Goal: Task Accomplishment & Management: Manage account settings

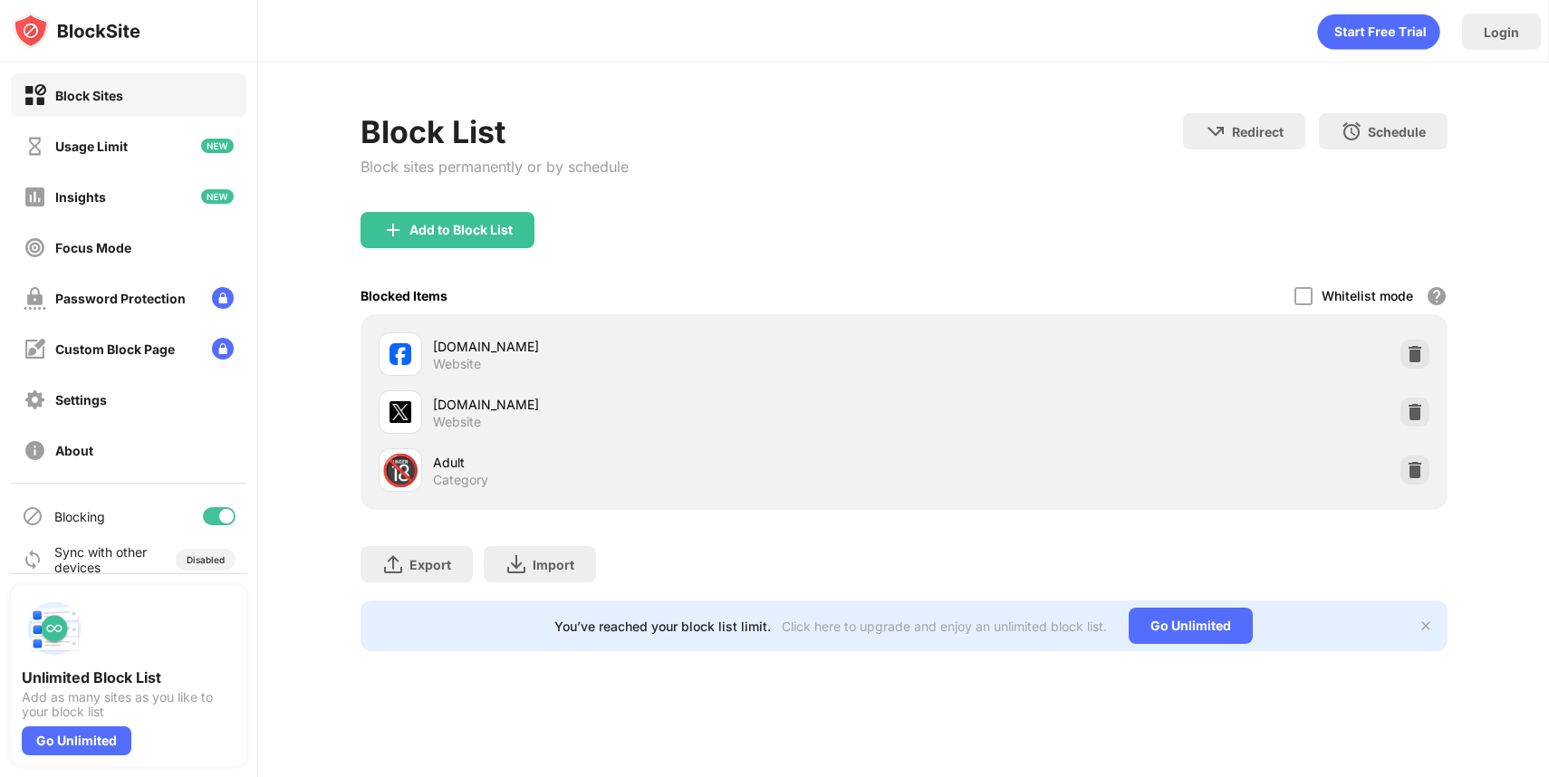
click at [1433, 346] on div "[DOMAIN_NAME] Website" at bounding box center [903, 354] width 1065 height 58
click at [1416, 351] on img at bounding box center [1415, 354] width 18 height 18
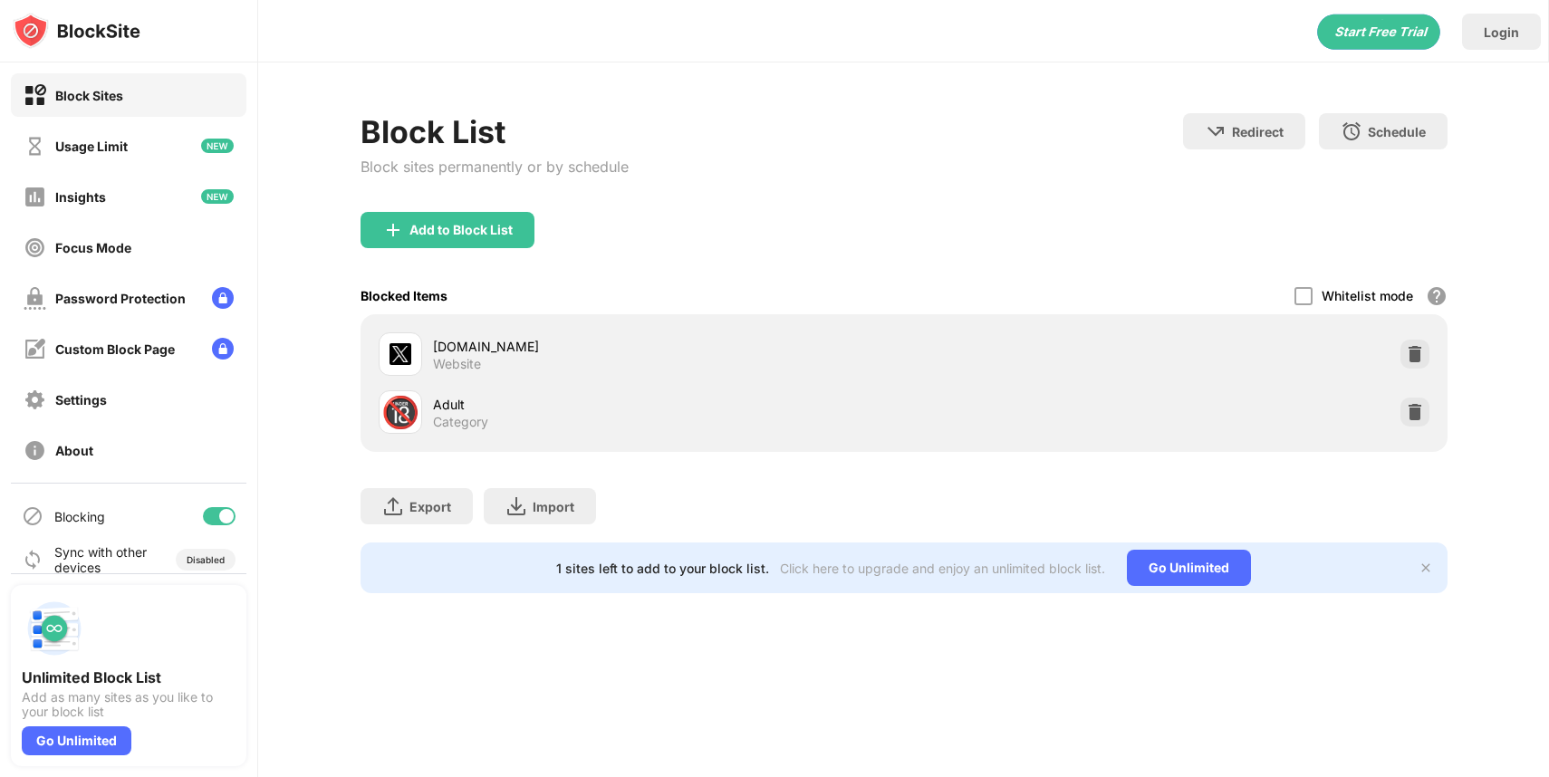
click at [496, 234] on div "Add to Block List" at bounding box center [460, 230] width 103 height 14
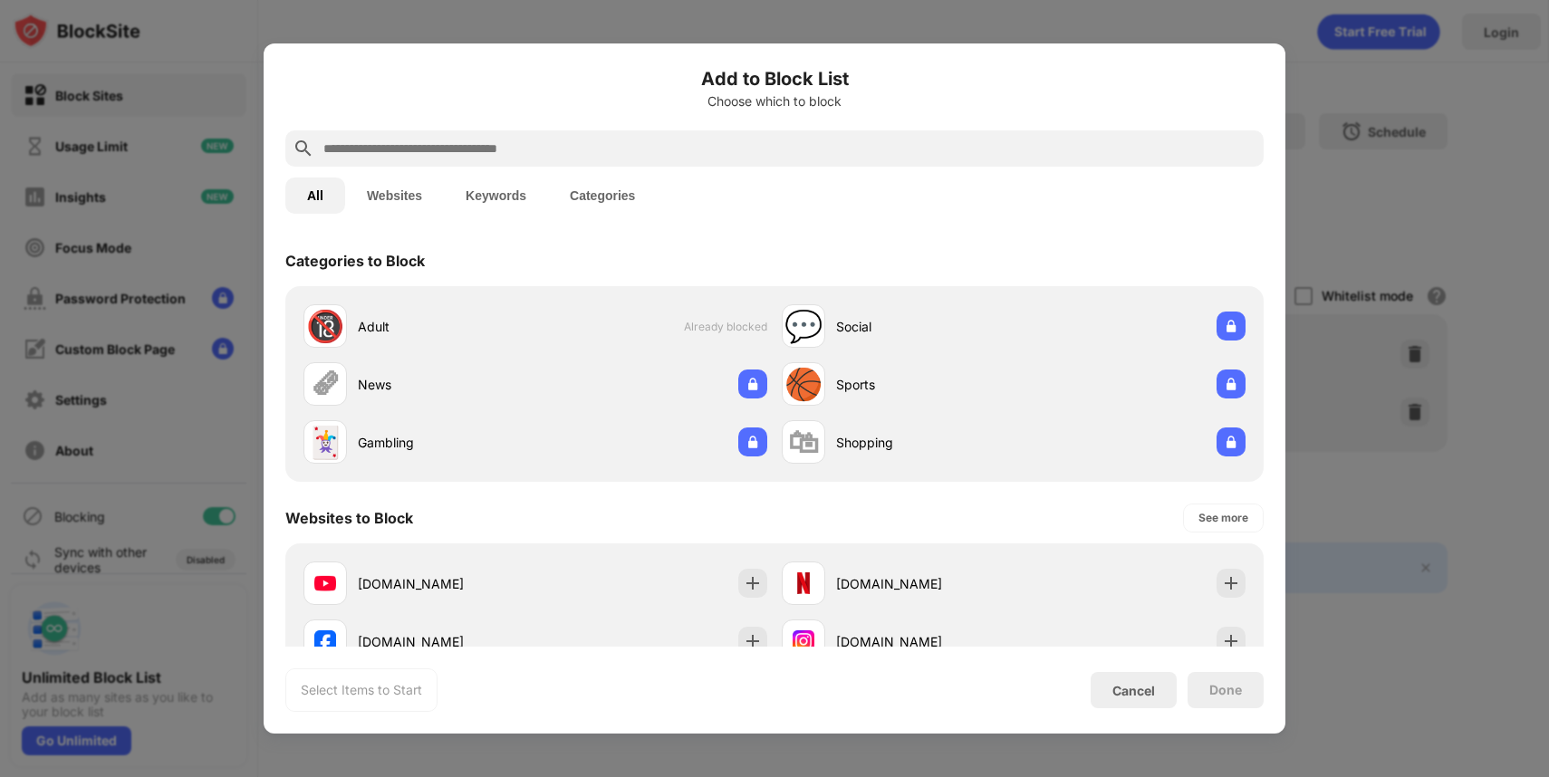
scroll to position [100, 0]
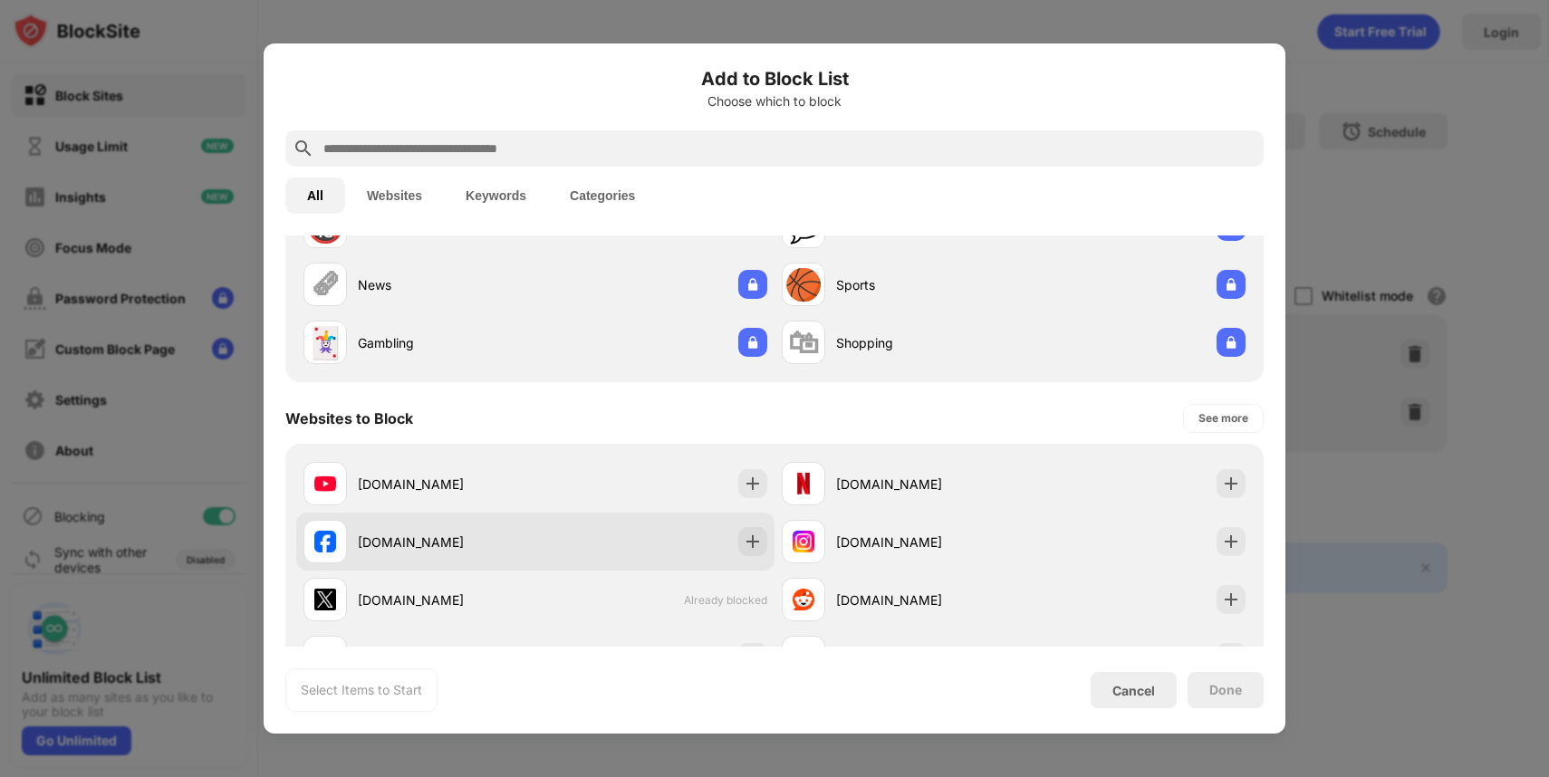
click at [438, 540] on div "[DOMAIN_NAME]" at bounding box center [447, 542] width 178 height 19
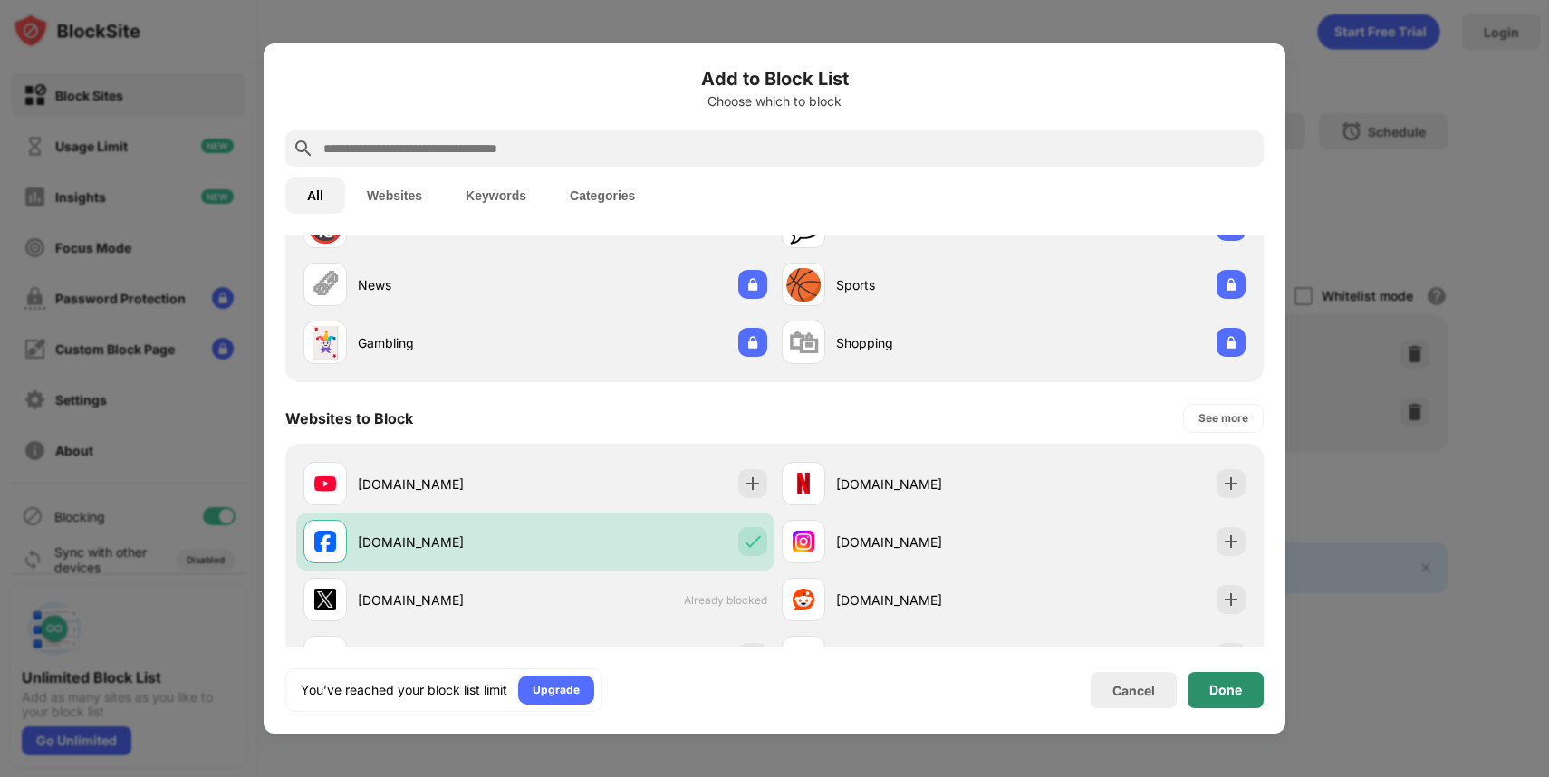
click at [1235, 697] on div "Done" at bounding box center [1225, 690] width 76 height 36
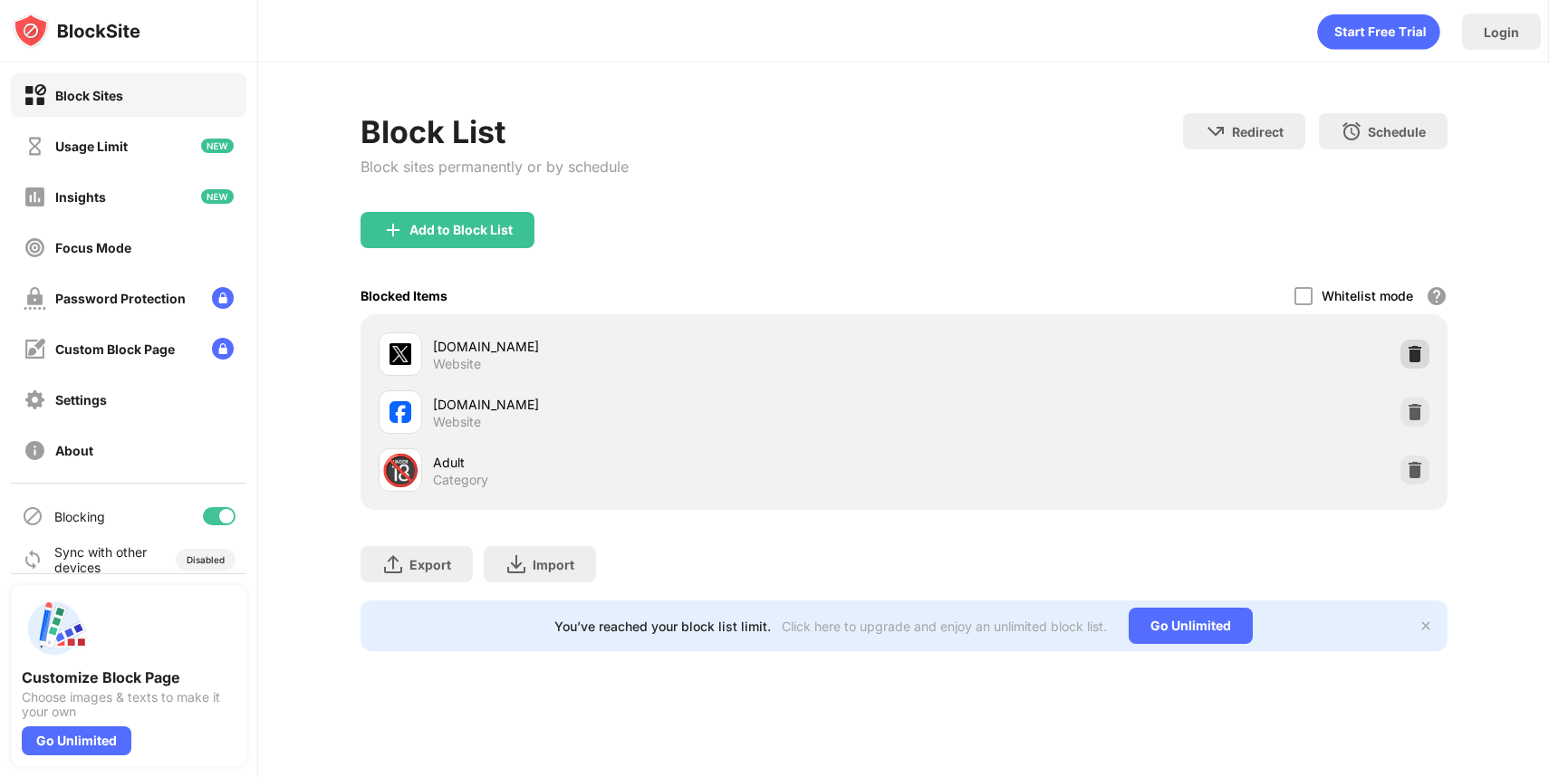
click at [1418, 352] on img at bounding box center [1415, 354] width 18 height 18
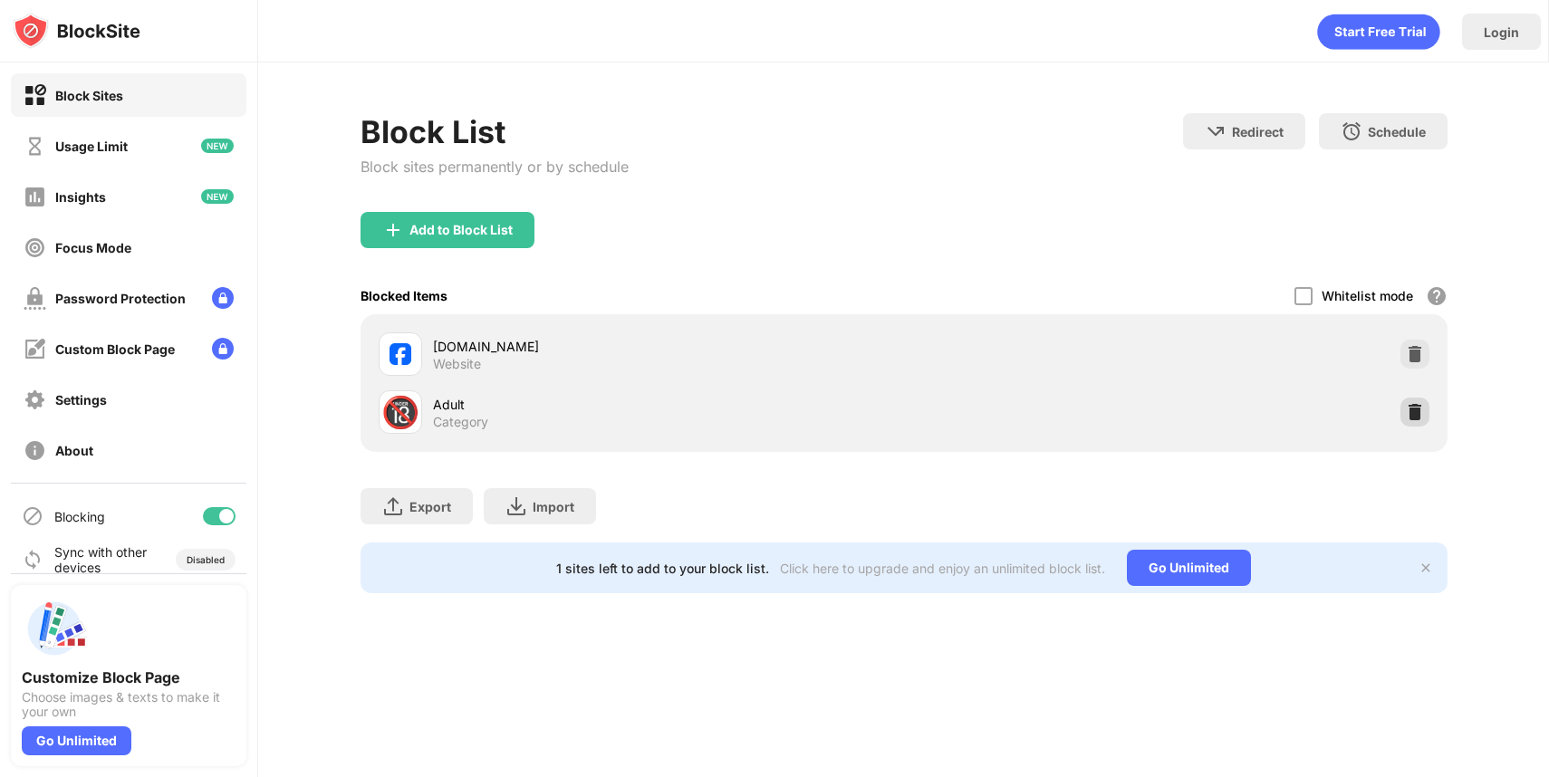
click at [1414, 409] on img at bounding box center [1415, 412] width 18 height 18
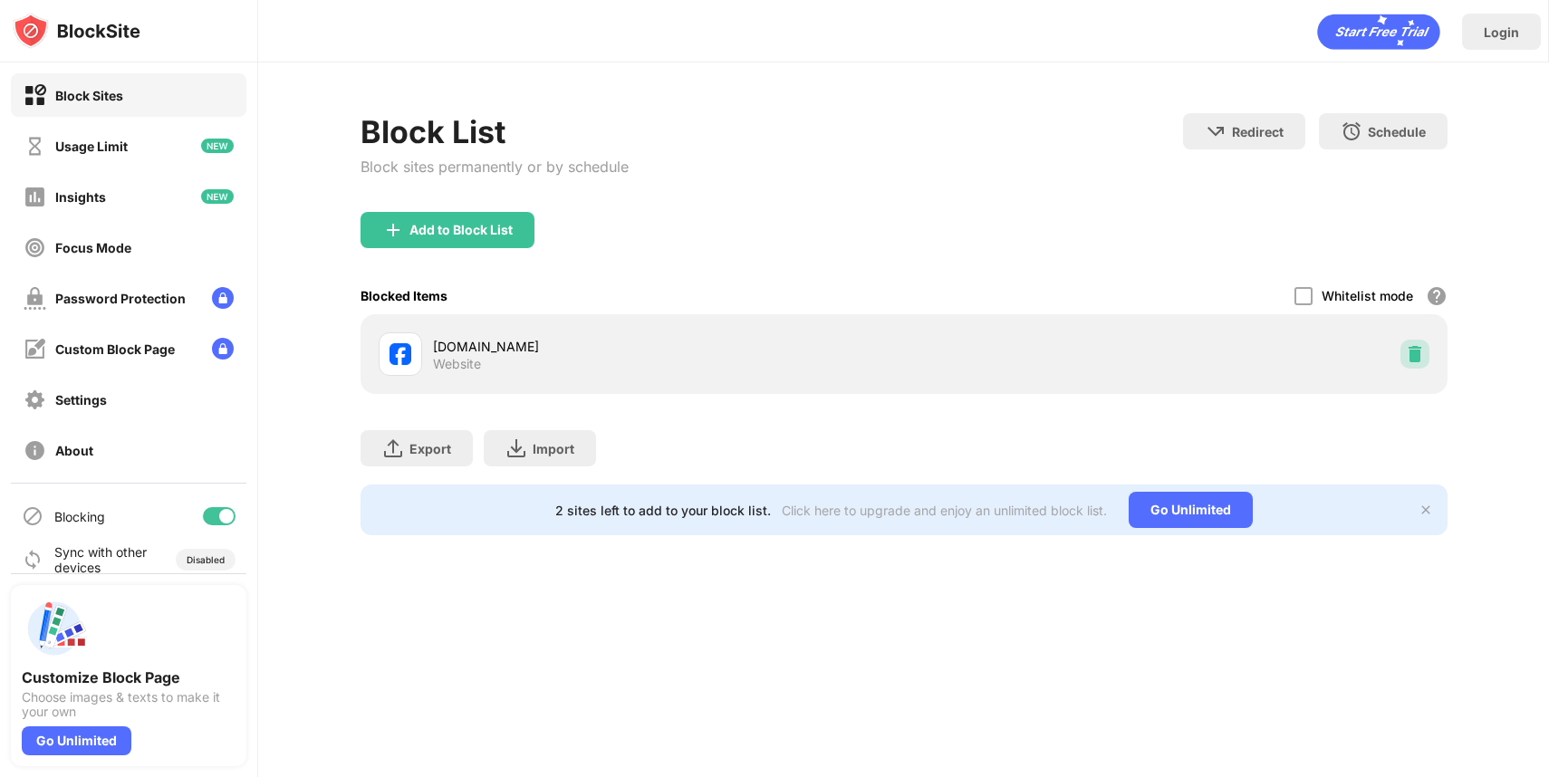
click at [1422, 355] on img at bounding box center [1415, 354] width 18 height 18
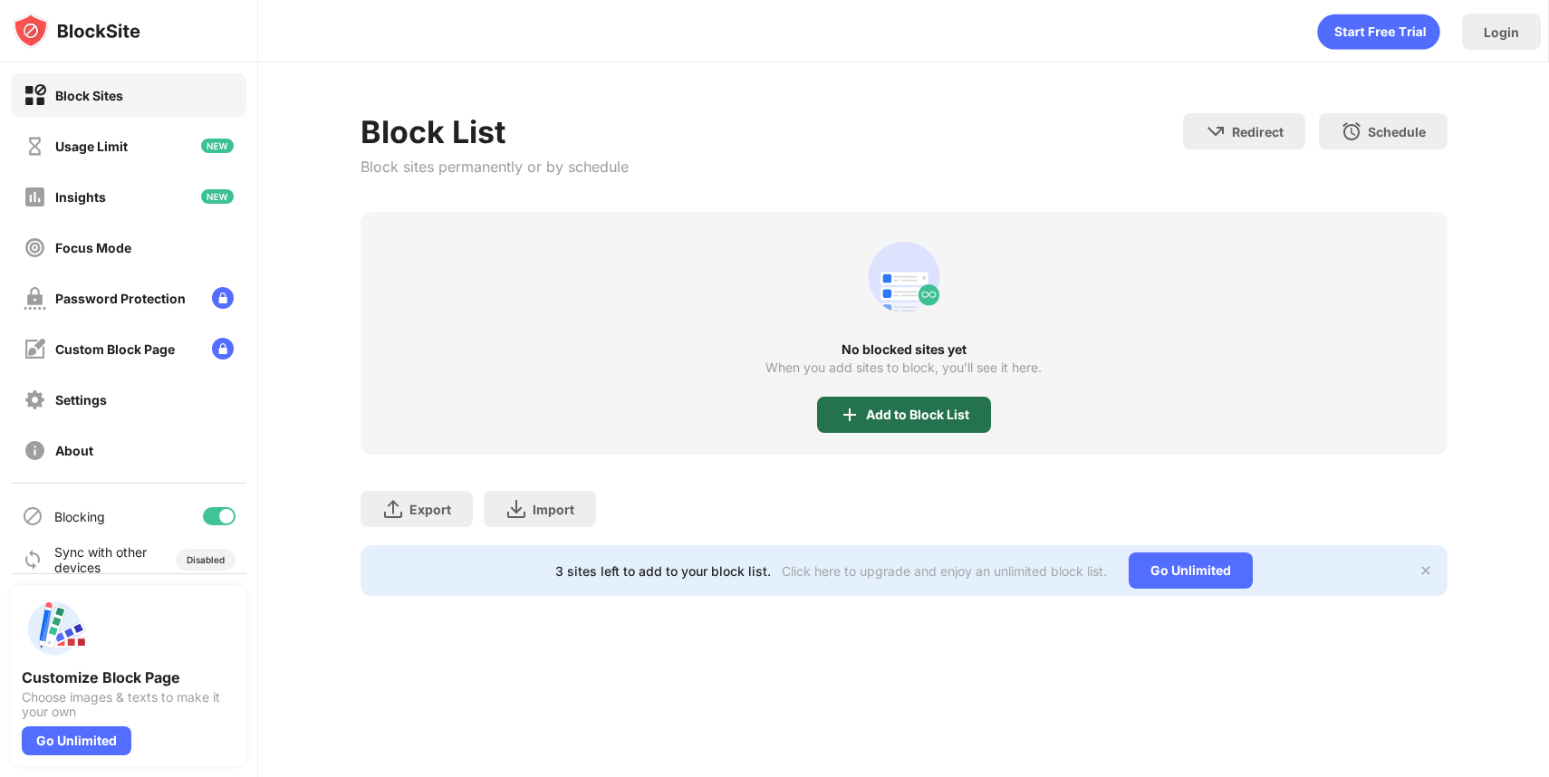
click at [914, 426] on div "Add to Block List" at bounding box center [904, 415] width 174 height 36
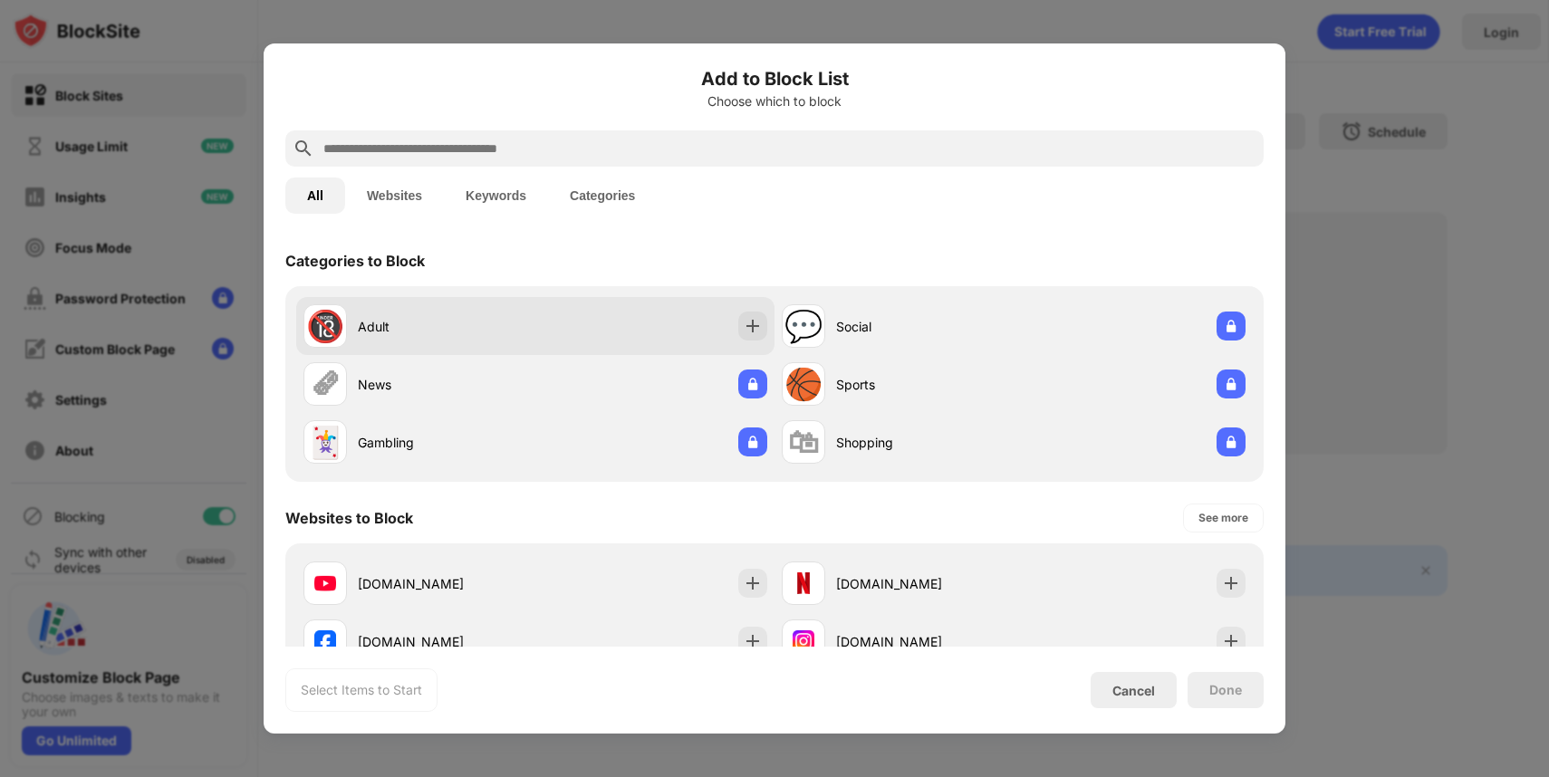
click at [349, 325] on div "🔞 Adult" at bounding box center [419, 325] width 232 height 43
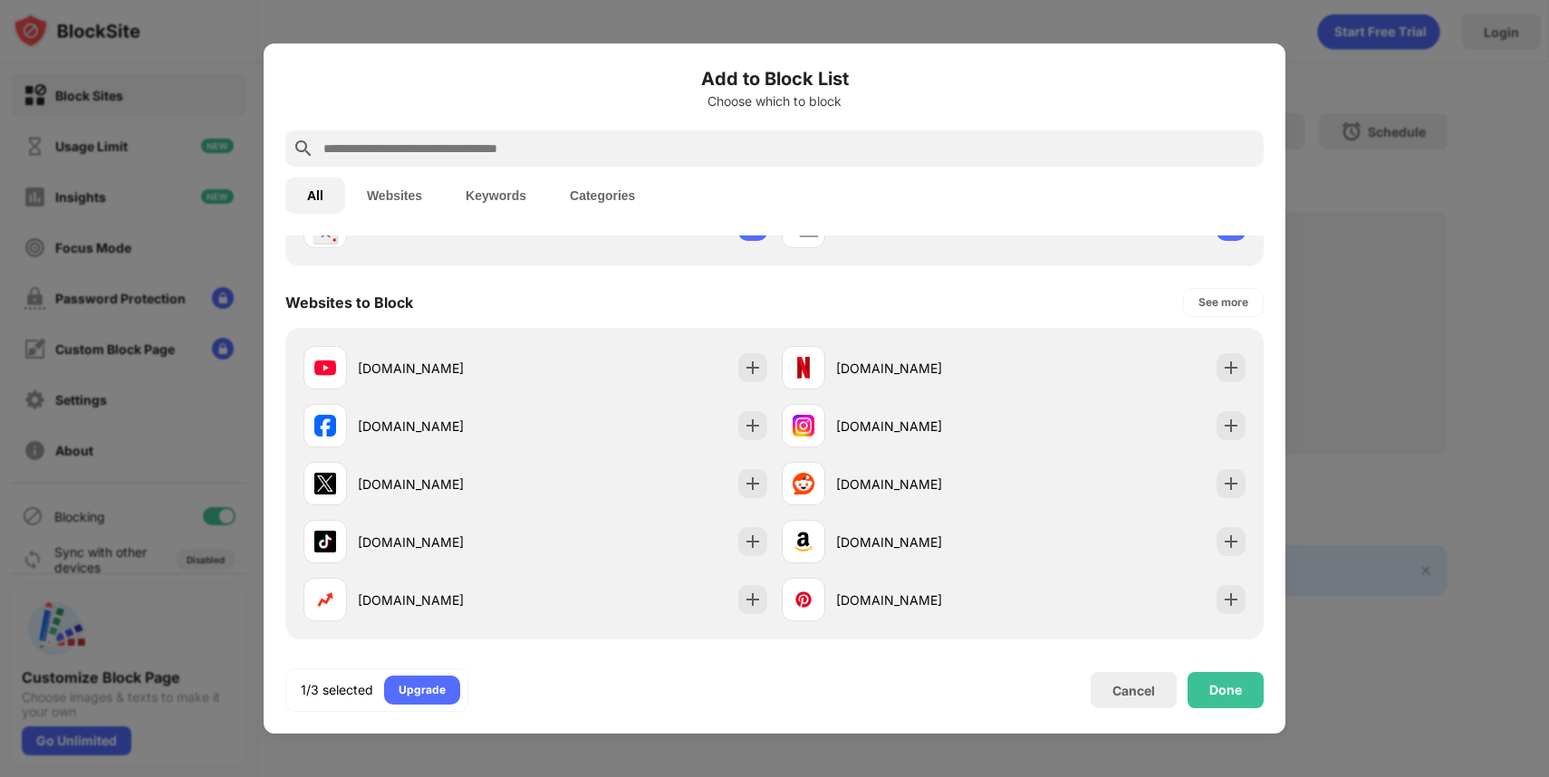
scroll to position [216, 0]
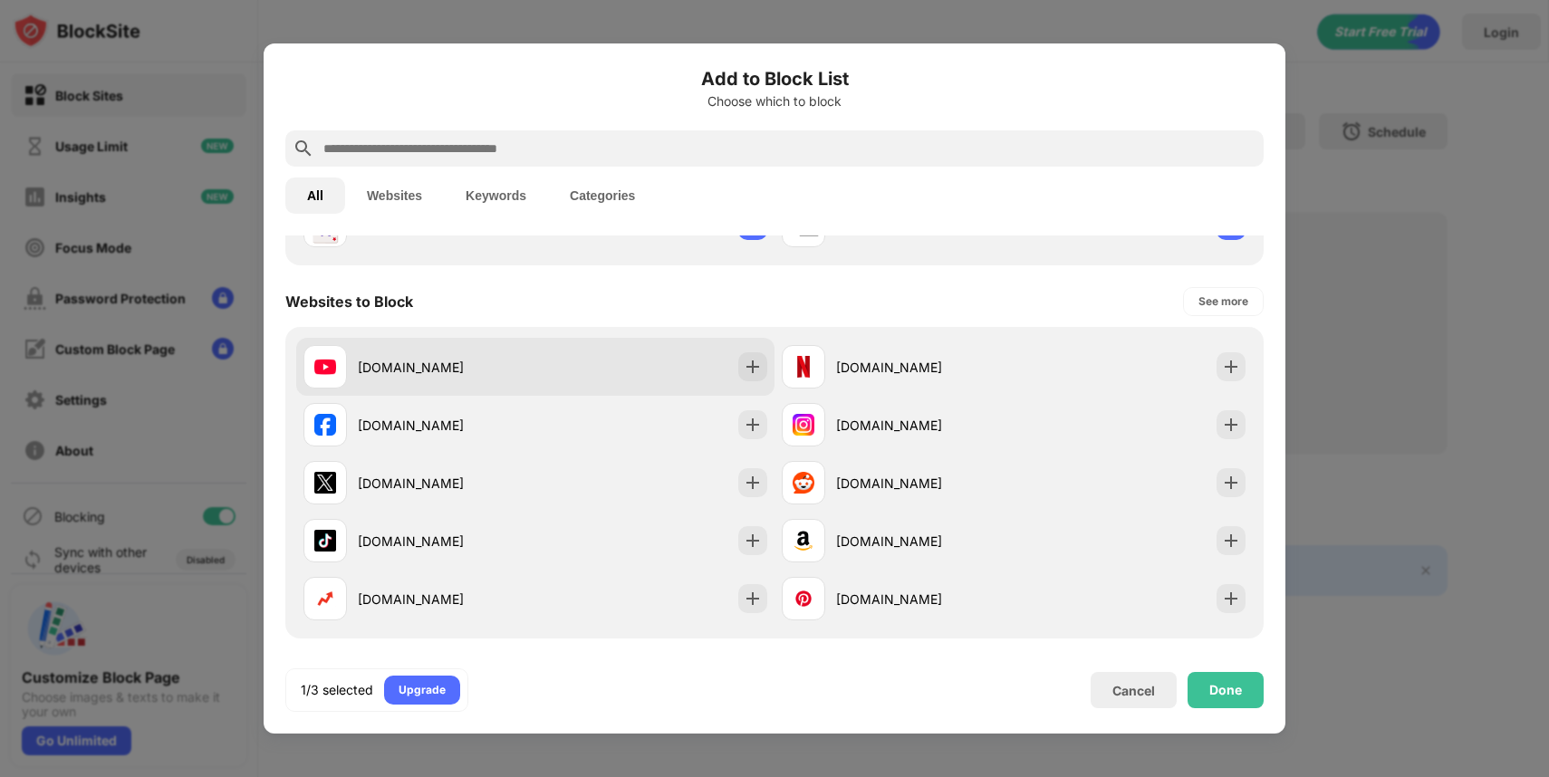
click at [410, 383] on div "[DOMAIN_NAME]" at bounding box center [419, 366] width 232 height 43
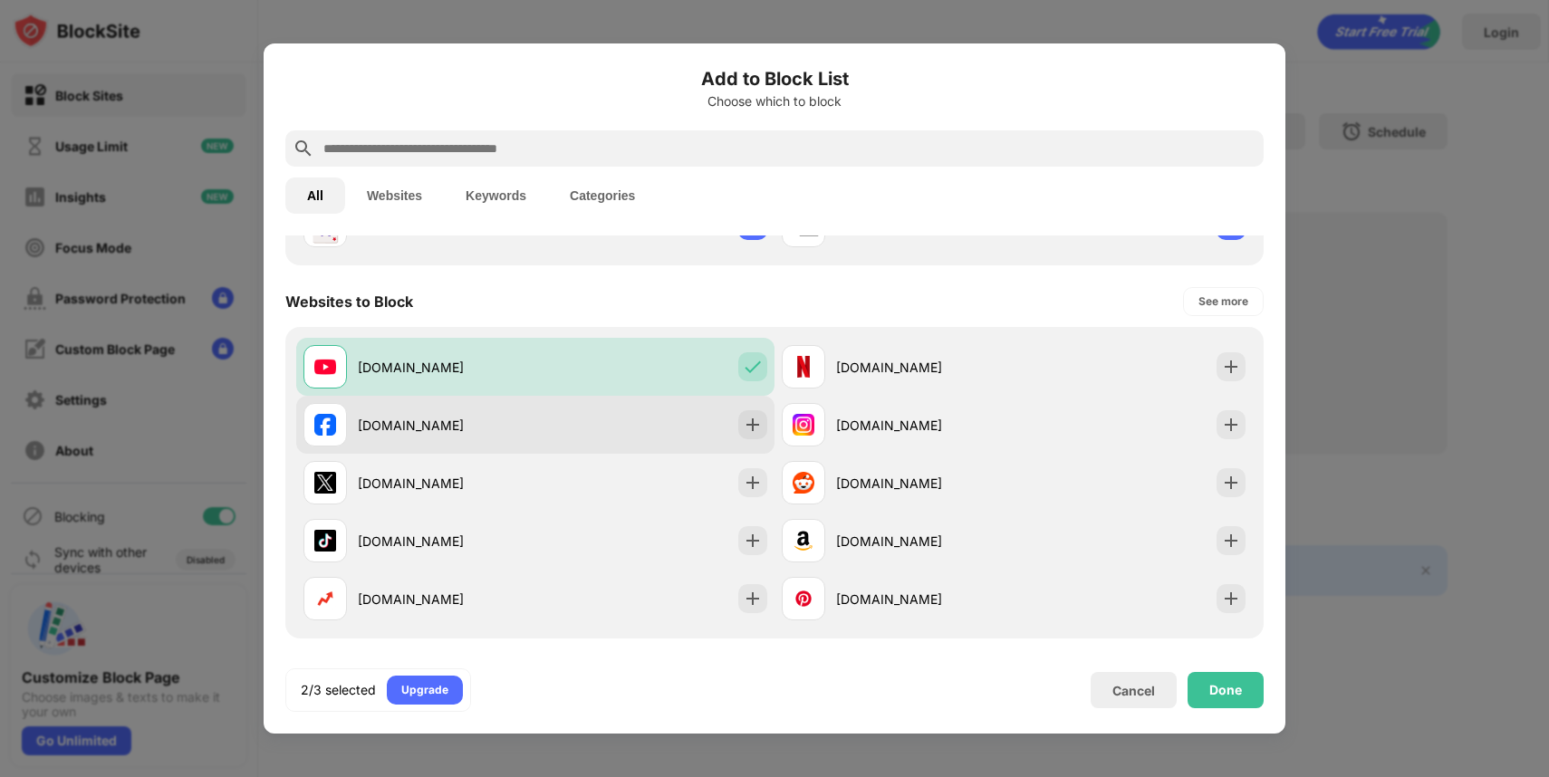
click at [419, 418] on div "[DOMAIN_NAME]" at bounding box center [447, 425] width 178 height 19
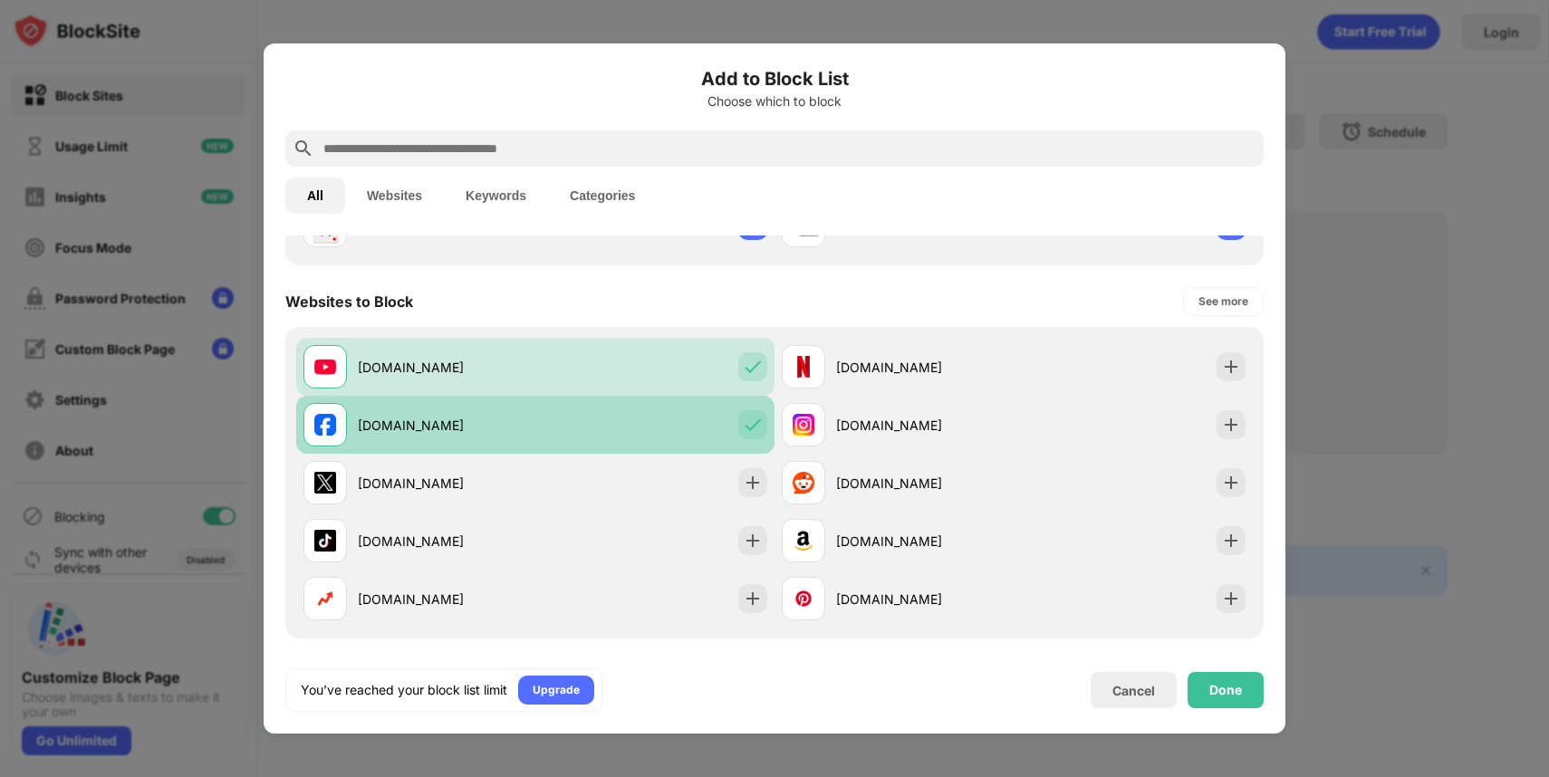
scroll to position [0, 0]
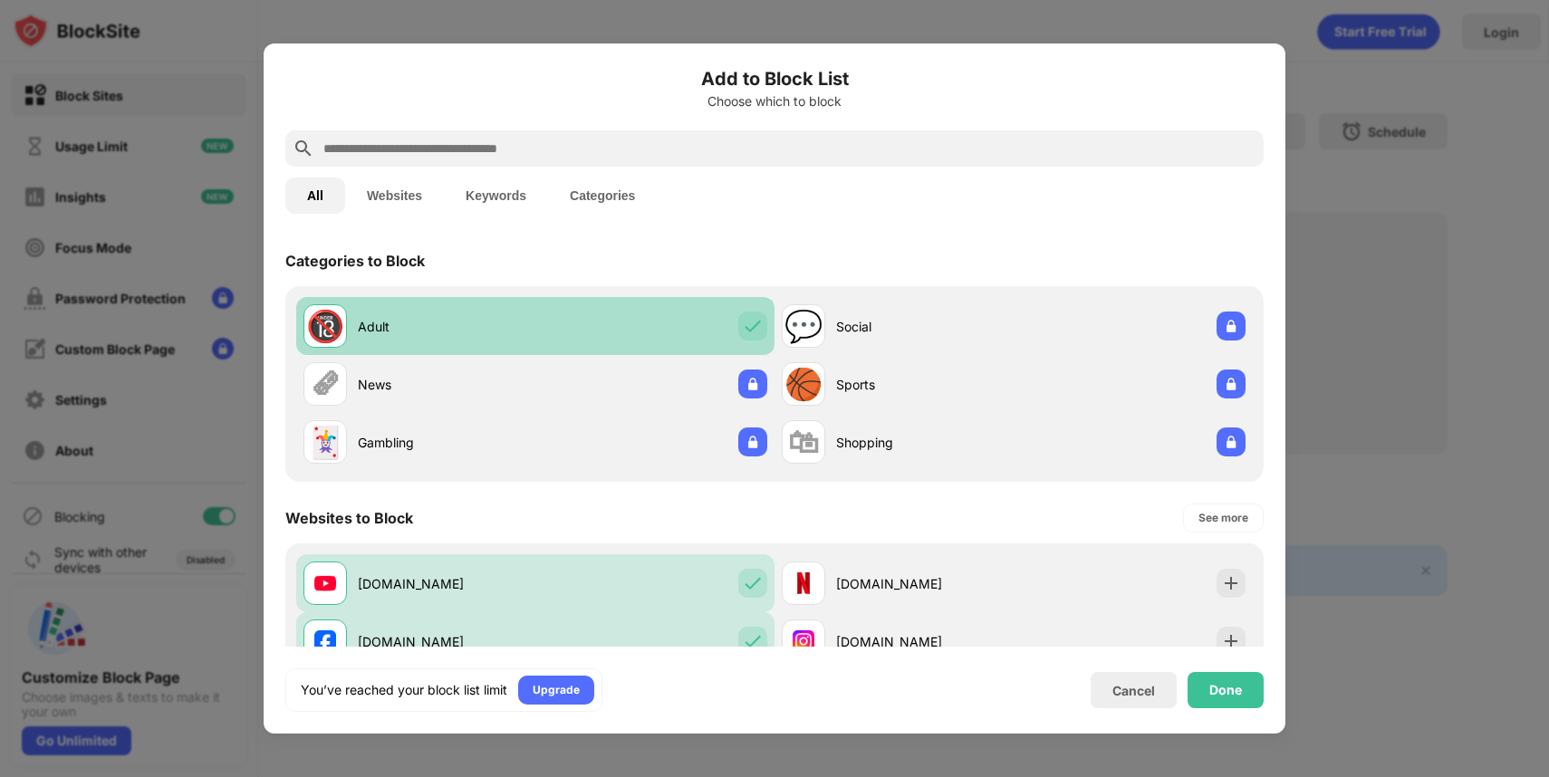
click at [453, 336] on div "🔞 Adult" at bounding box center [419, 325] width 232 height 43
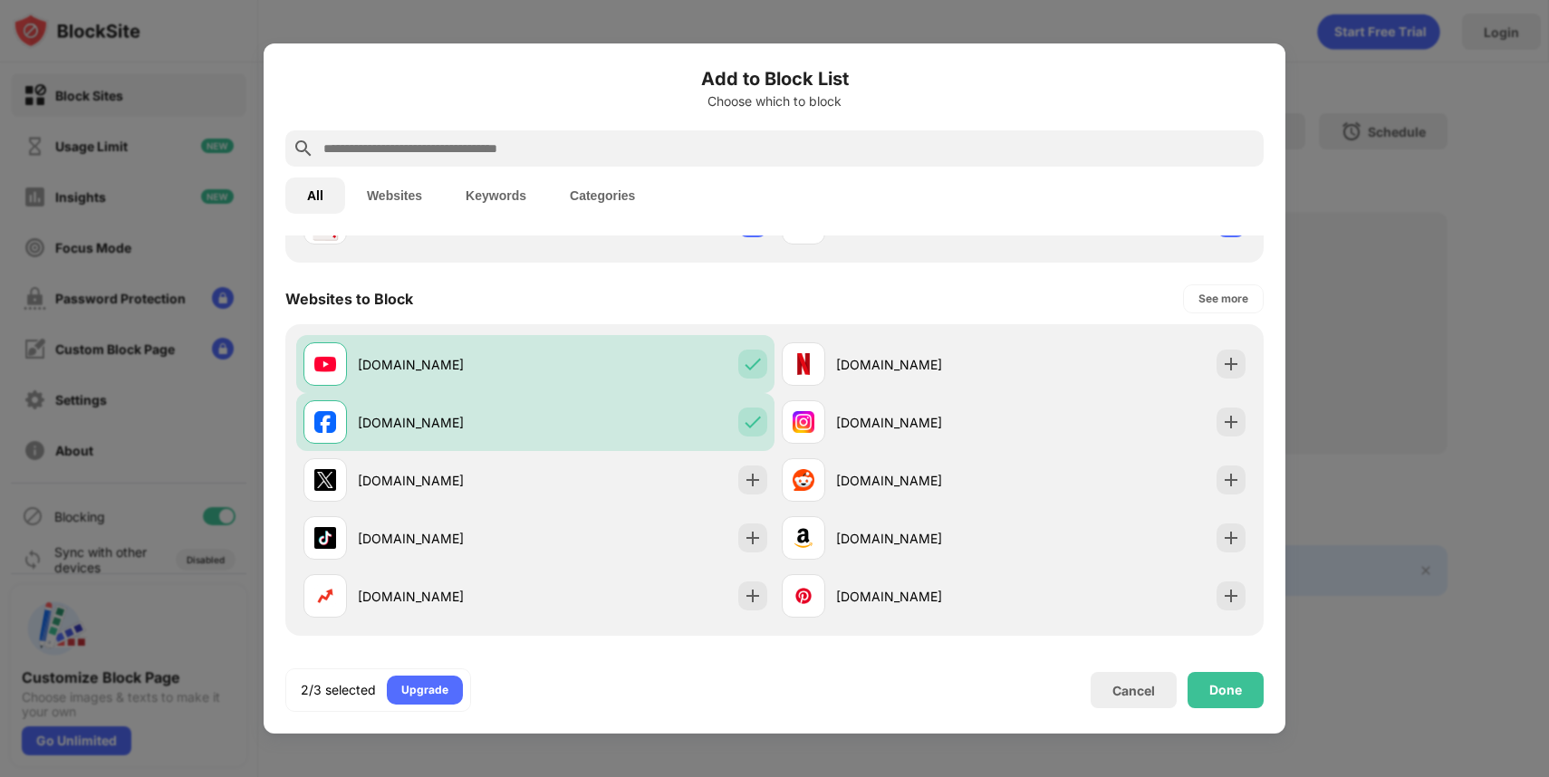
scroll to position [303, 0]
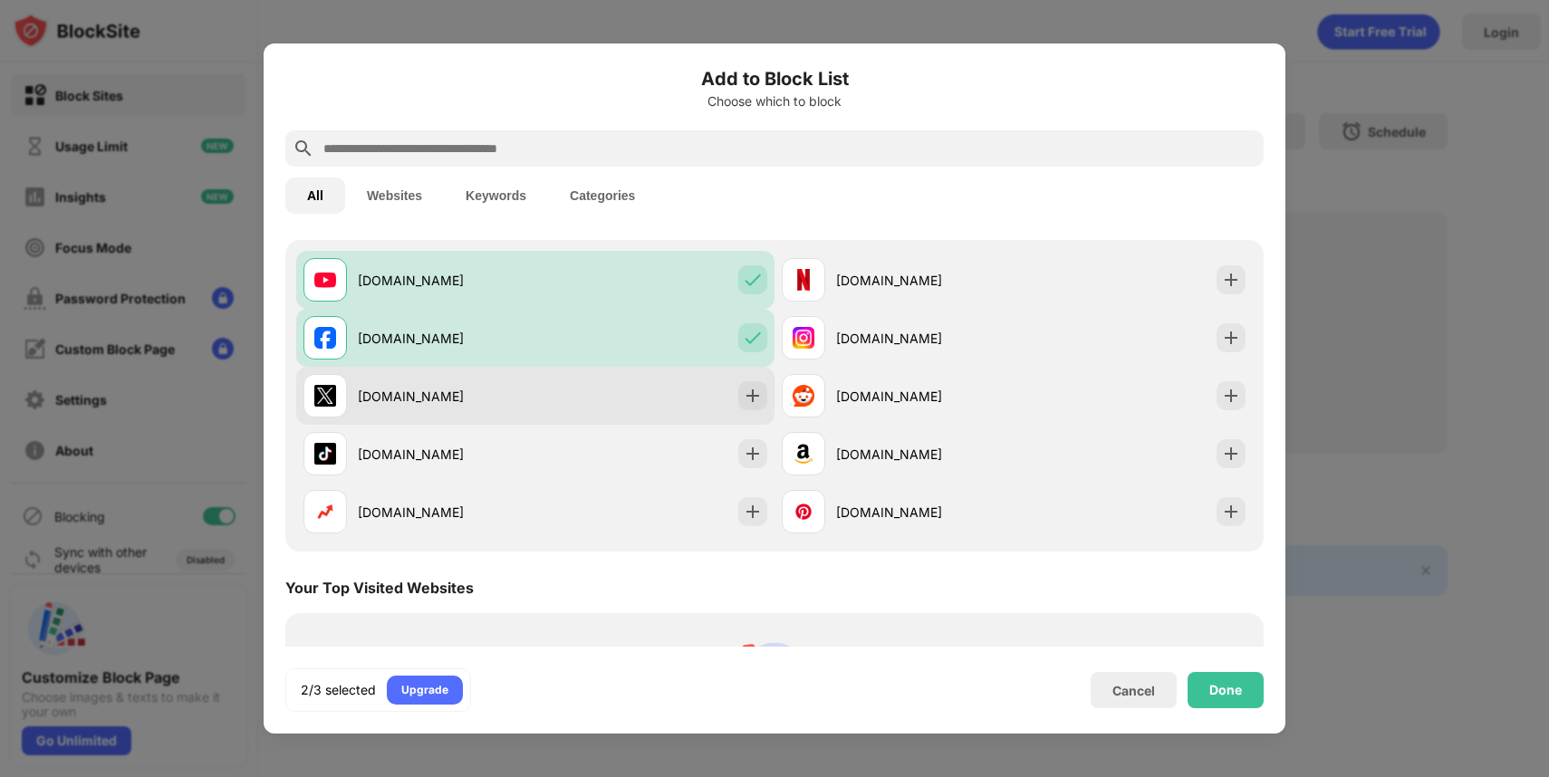
click at [438, 411] on div "[DOMAIN_NAME]" at bounding box center [419, 395] width 232 height 43
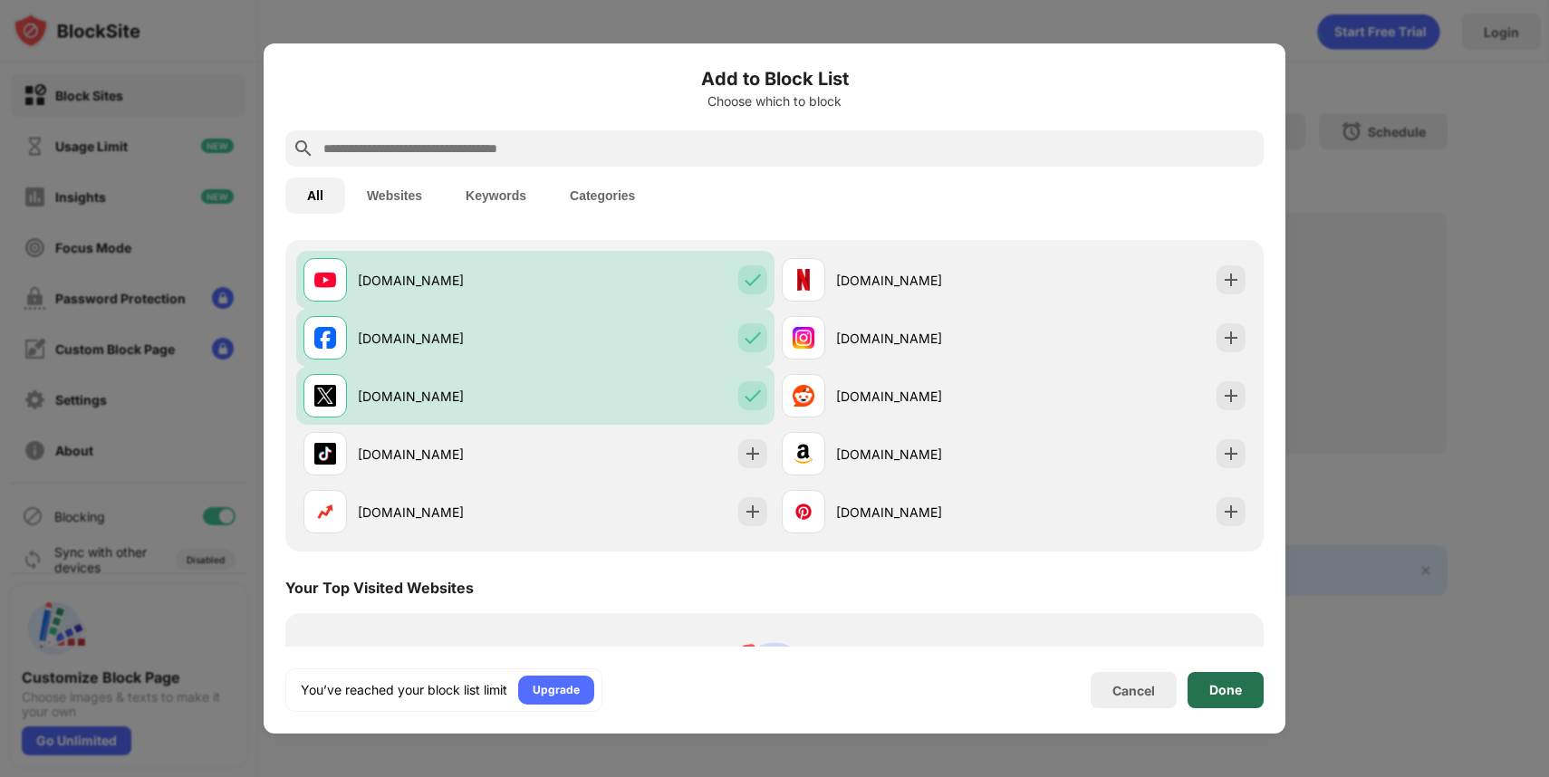
click at [1217, 697] on div "Done" at bounding box center [1225, 690] width 33 height 14
